Goal: Information Seeking & Learning: Learn about a topic

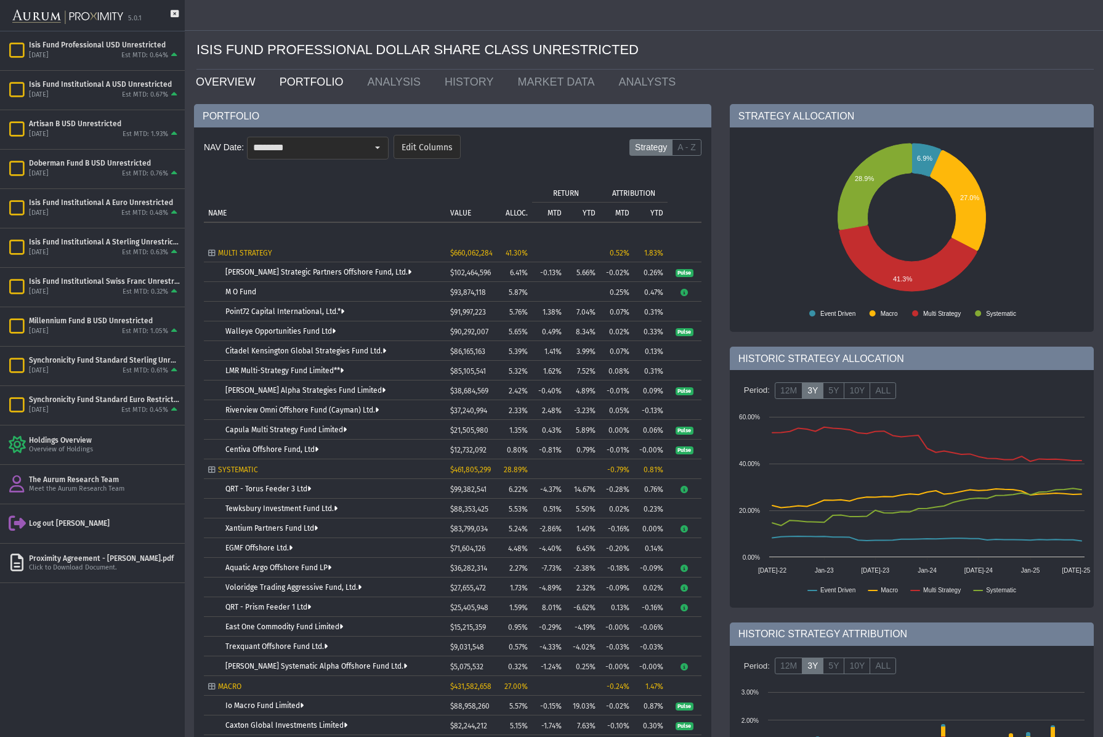
click at [217, 81] on link "OVERVIEW" at bounding box center [229, 82] width 84 height 25
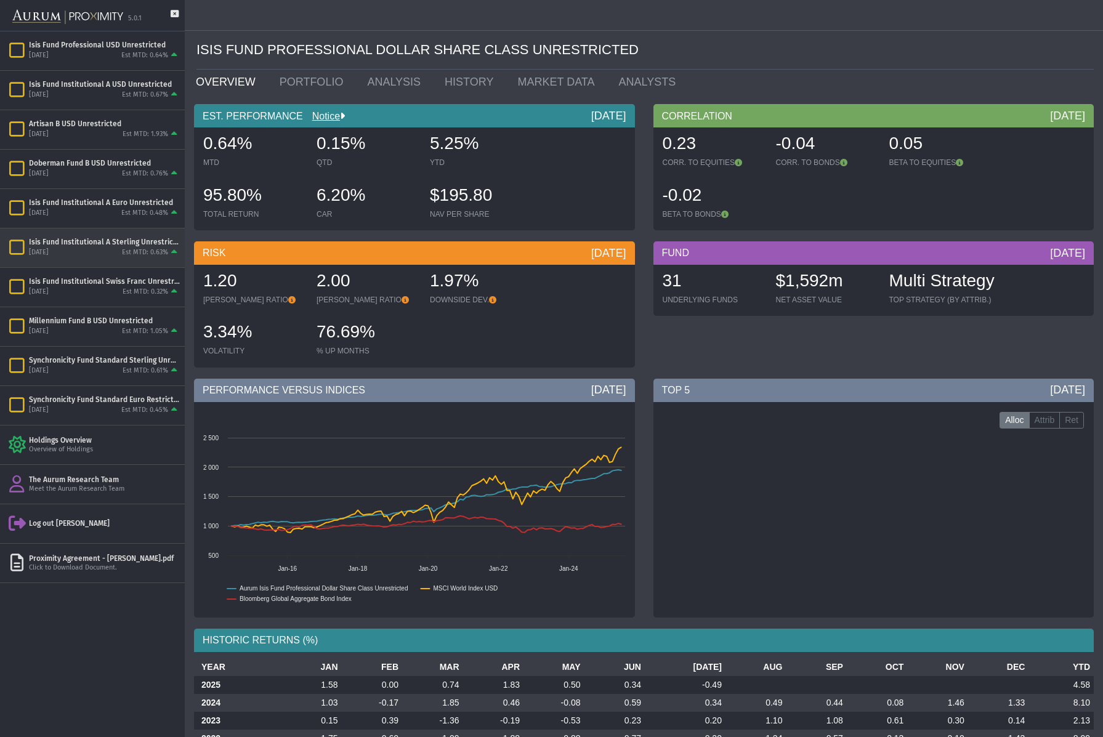
click at [118, 243] on div "Isis Fund Institutional A Sterling Unrestricted" at bounding box center [104, 242] width 151 height 10
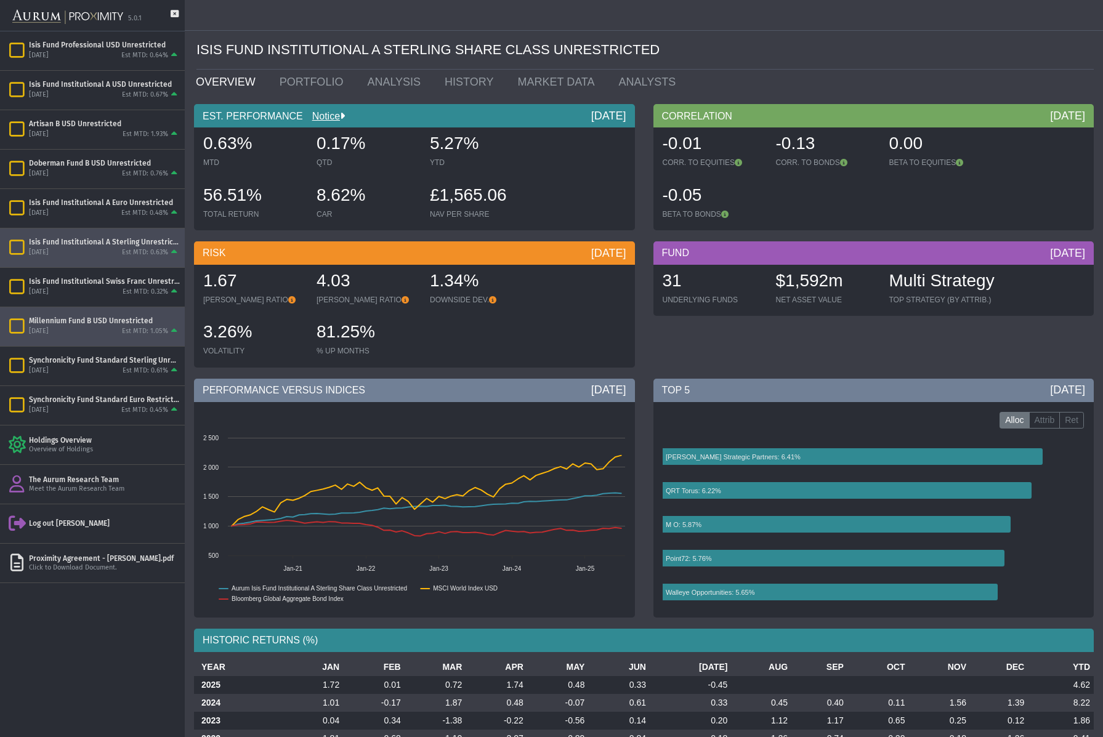
click at [104, 325] on div "Millennium Fund B USD Unrestricted" at bounding box center [104, 321] width 151 height 10
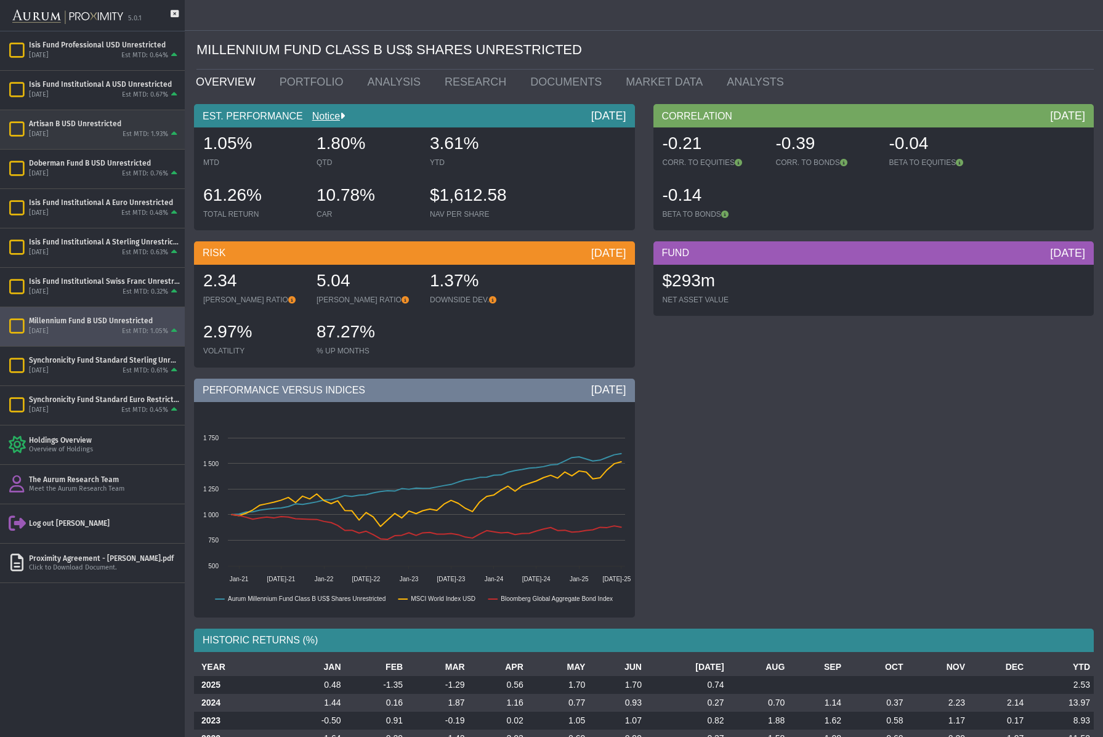
click at [89, 140] on div "Artisan B USD Unrestricted [DATE] Est MTD: 1.93%" at bounding box center [92, 129] width 185 height 39
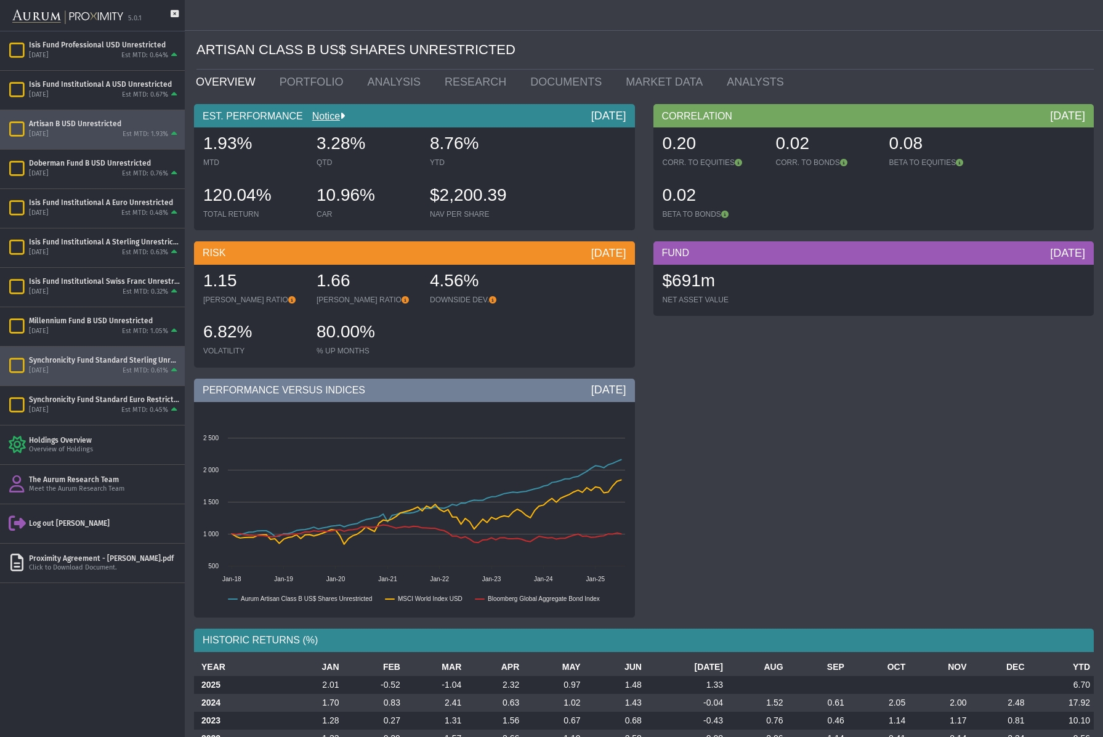
click at [70, 364] on div "Synchronicity Fund Standard Sterling Unrestricted" at bounding box center [104, 360] width 151 height 10
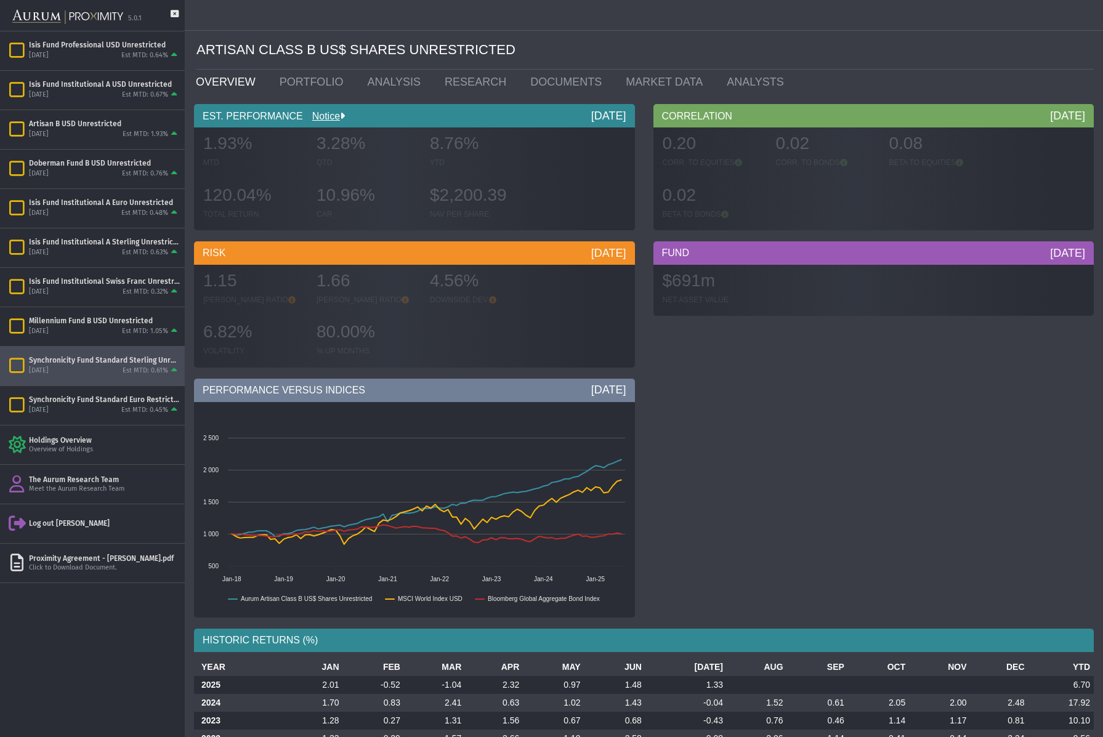
click at [111, 366] on div "[DATE] Est MTD: 0.61%" at bounding box center [104, 371] width 151 height 11
